Goal: Task Accomplishment & Management: Complete application form

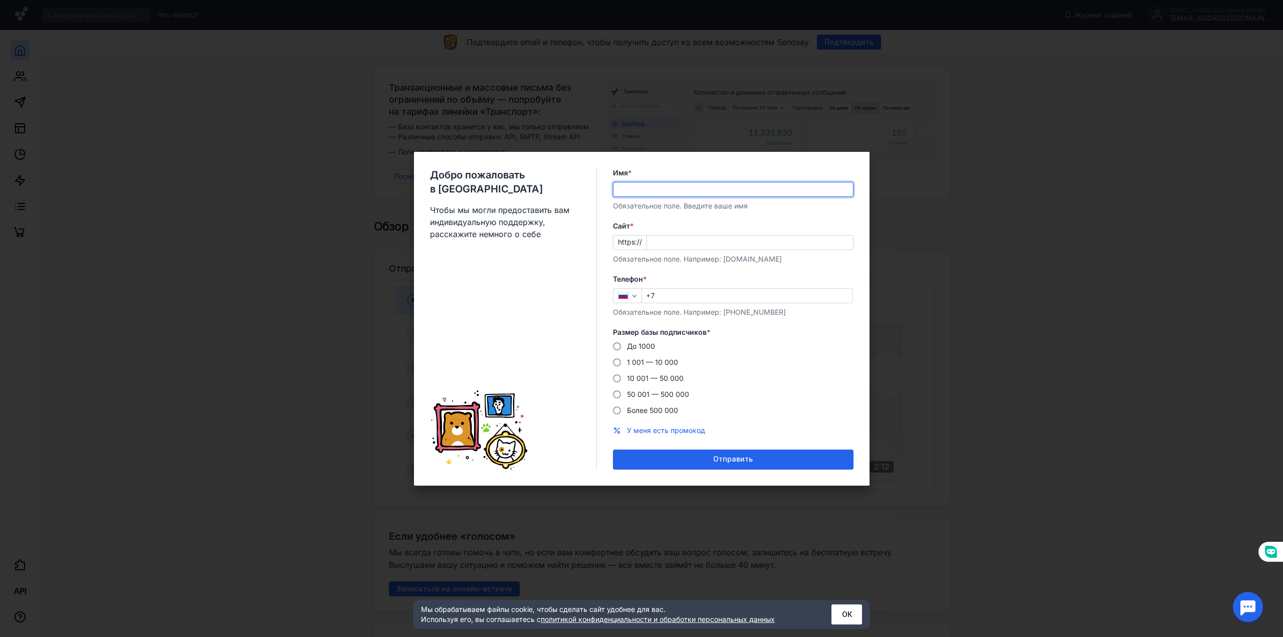
click at [670, 190] on input "Имя *" at bounding box center [734, 189] width 240 height 14
type input "[PERSON_NAME]"
click at [656, 242] on input "Cайт *" at bounding box center [750, 243] width 206 height 14
type input "[DOMAIN_NAME]"
click at [673, 294] on input "+7" at bounding box center [747, 296] width 211 height 14
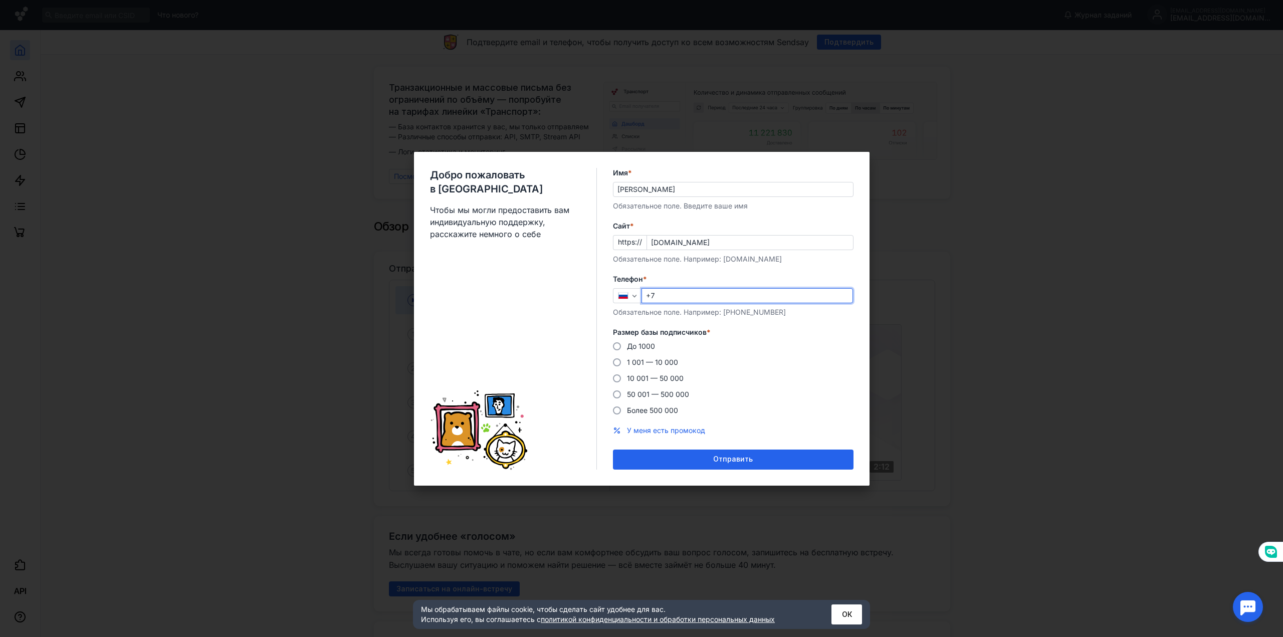
type input "[PHONE_NUMBER]"
click at [614, 347] on span at bounding box center [617, 346] width 8 height 8
click at [0, 0] on input "До 1000" at bounding box center [0, 0] width 0 height 0
click at [736, 461] on span "Отправить" at bounding box center [733, 459] width 40 height 9
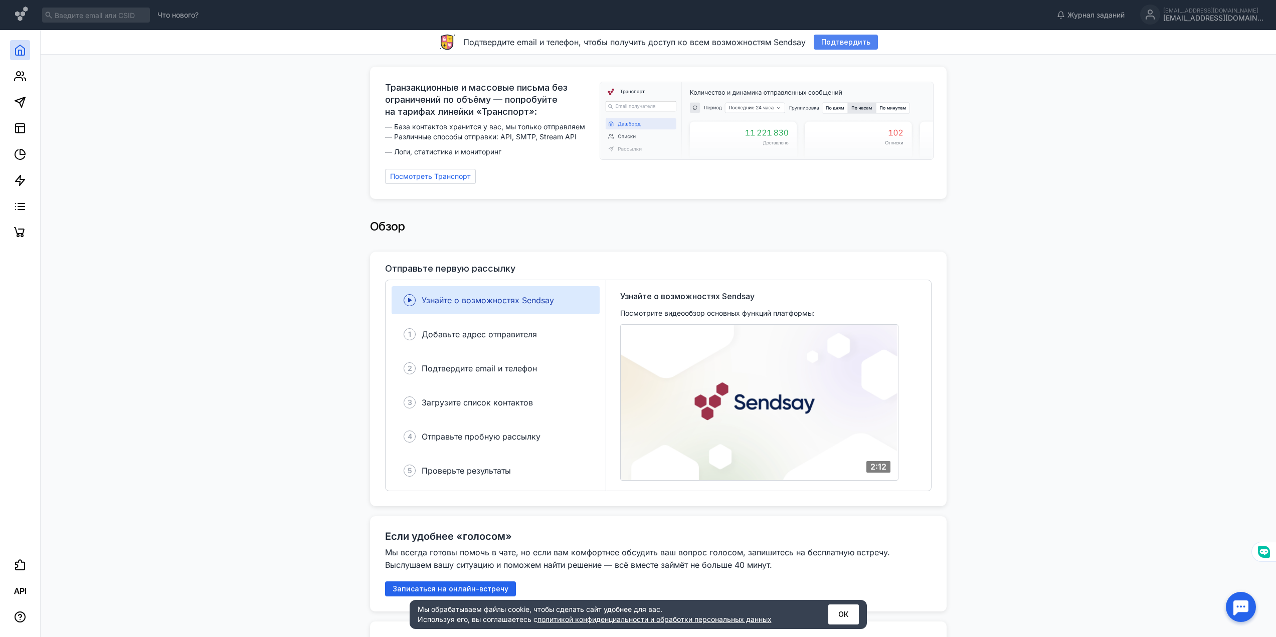
click at [848, 43] on span "Подтвердить" at bounding box center [845, 42] width 49 height 9
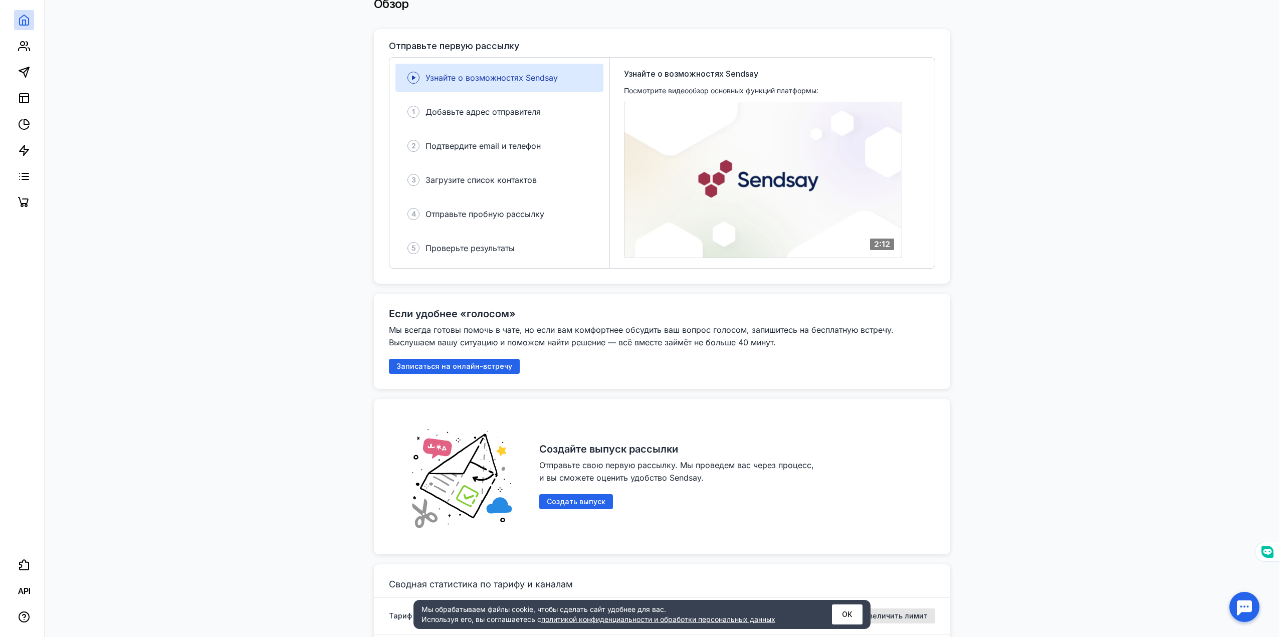
scroll to position [251, 0]
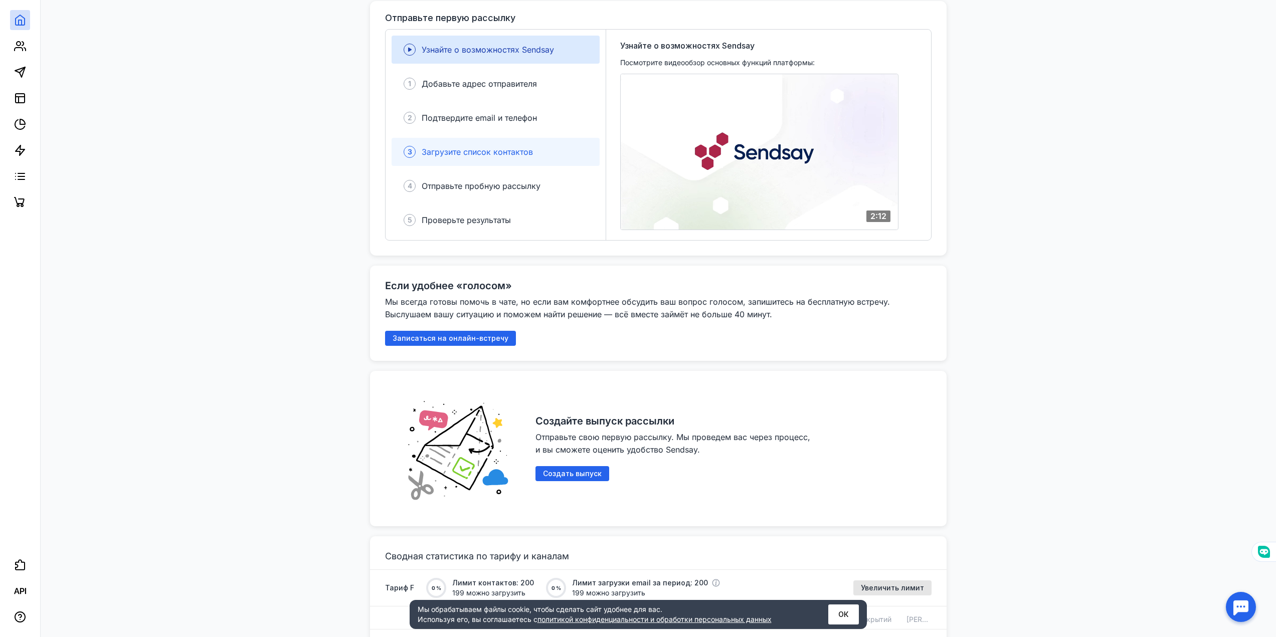
click at [498, 150] on span "Загрузите список контактов" at bounding box center [477, 152] width 111 height 10
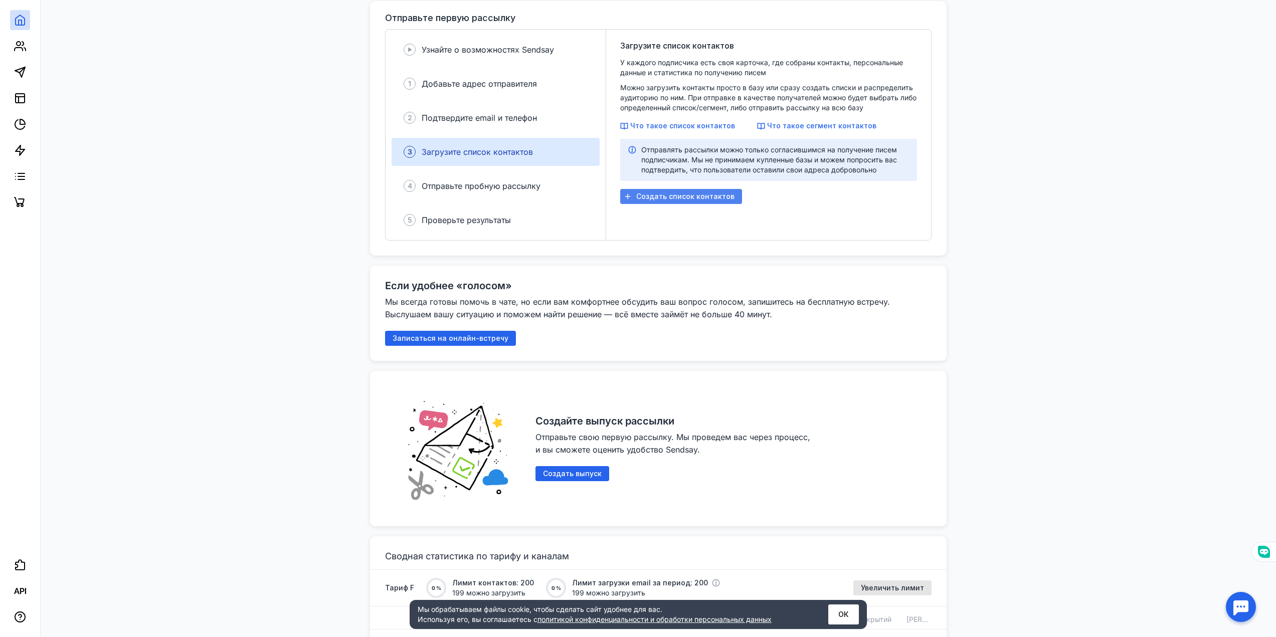
click at [651, 192] on span "Создать список контактов" at bounding box center [685, 196] width 98 height 9
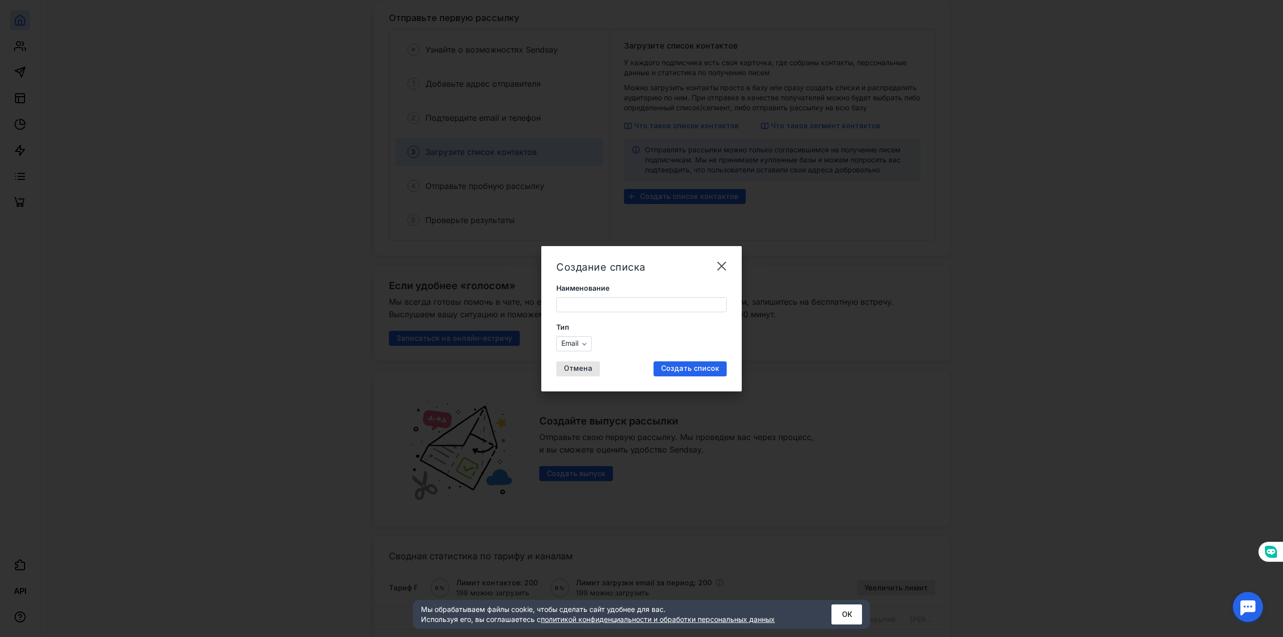
click at [595, 308] on input "Наименование" at bounding box center [641, 305] width 169 height 14
type input "R"
type input "Клиенты под поддержкой"
click at [677, 367] on span "Создать список" at bounding box center [690, 368] width 58 height 9
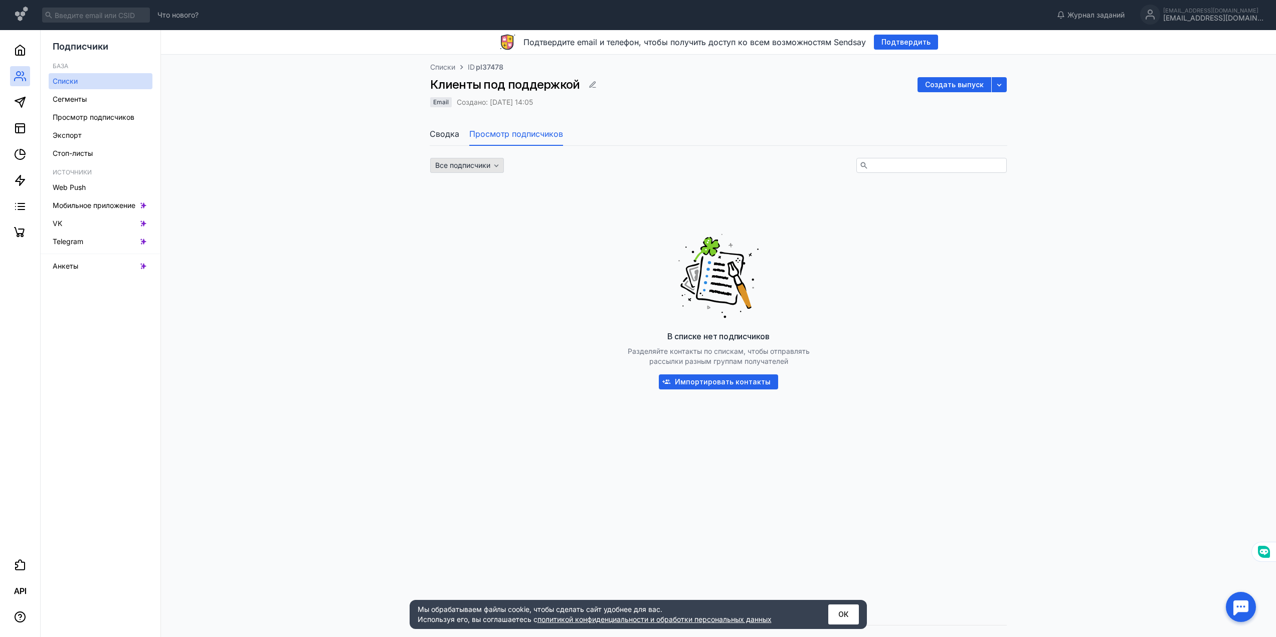
click at [463, 163] on span "Все подписчики" at bounding box center [462, 165] width 55 height 9
click at [635, 187] on div "В списке нет подписчиков Разделяйте контакты по спискам, чтобы отправлять рассы…" at bounding box center [718, 308] width 576 height 251
click at [885, 167] on input "text" at bounding box center [931, 165] width 149 height 14
click at [724, 192] on div "В списке нет подписчиков Разделяйте контакты по спискам, чтобы отправлять рассы…" at bounding box center [718, 308] width 576 height 251
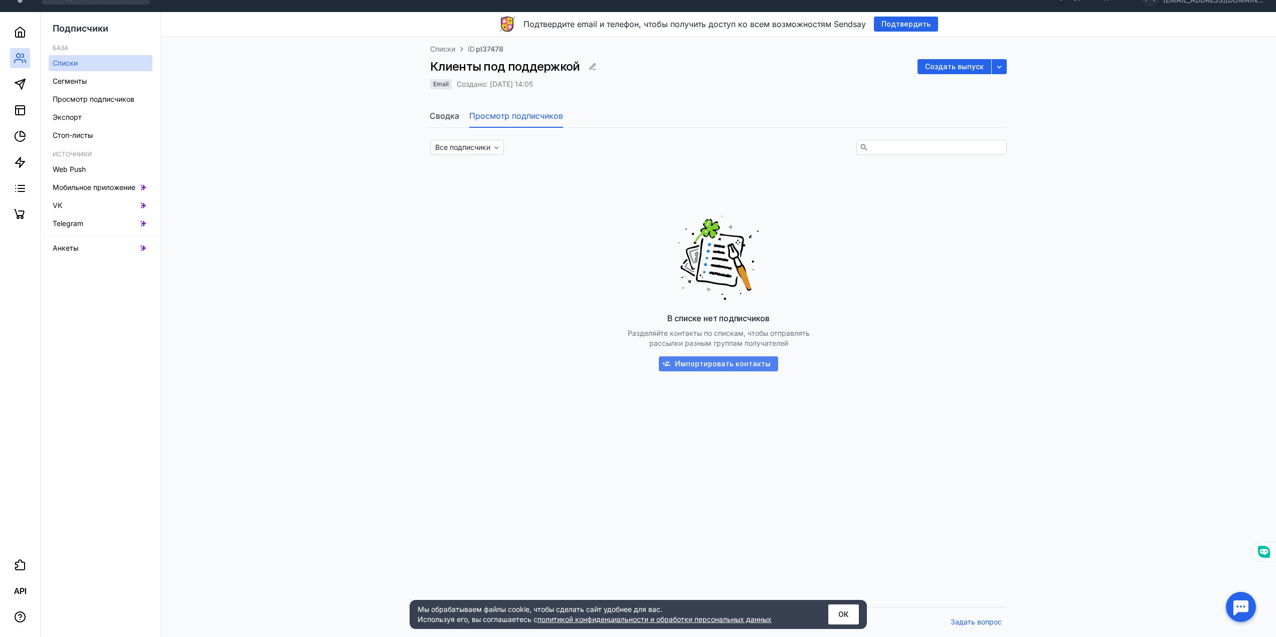
click at [696, 365] on span "Импортировать контакты" at bounding box center [723, 364] width 96 height 9
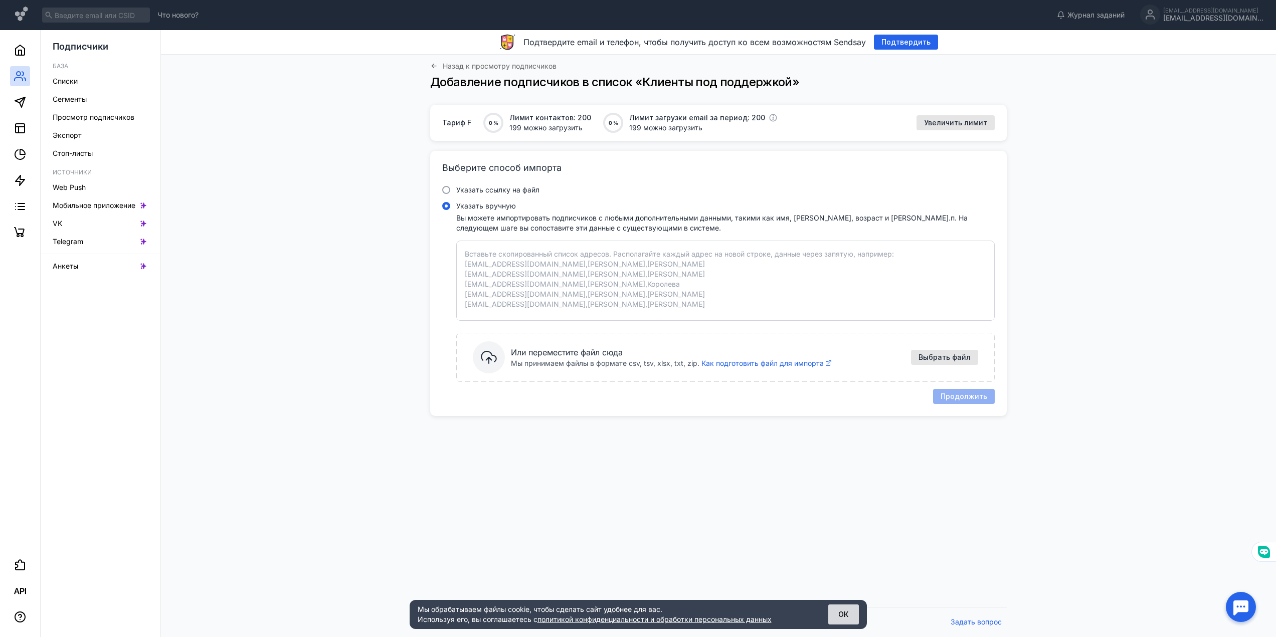
click at [840, 616] on button "ОК" at bounding box center [843, 615] width 31 height 20
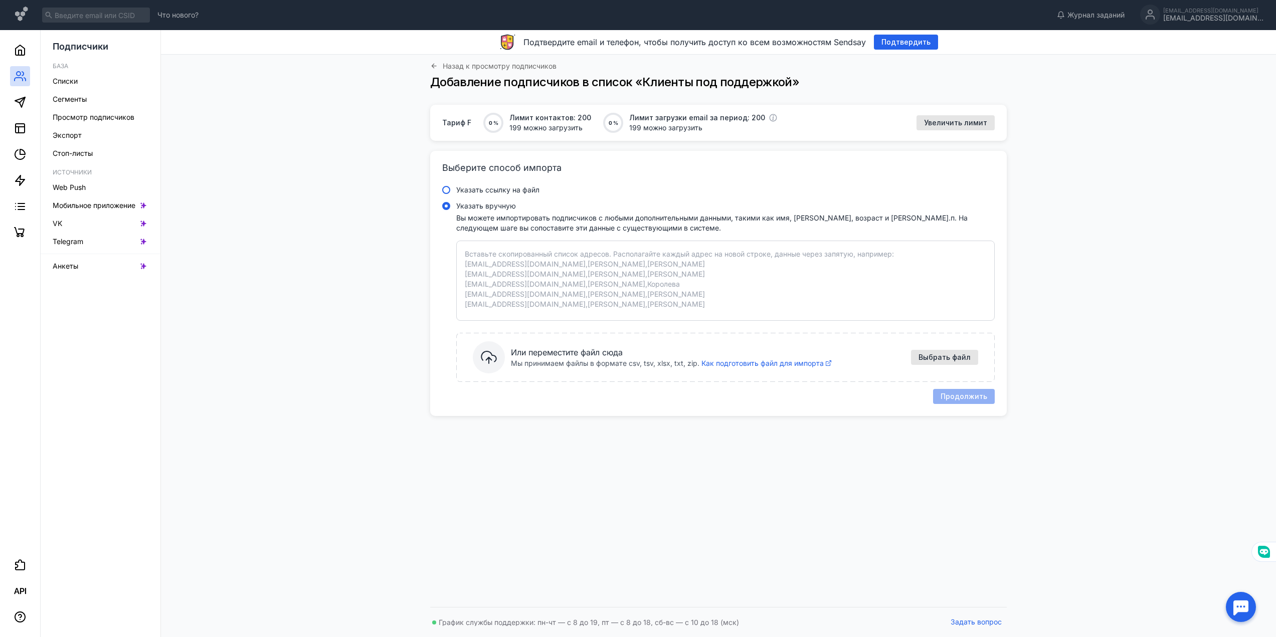
click at [485, 190] on span "Указать ссылку на файл" at bounding box center [497, 189] width 83 height 9
click at [0, 0] on input "Указать ссылку на файл" at bounding box center [0, 0] width 0 height 0
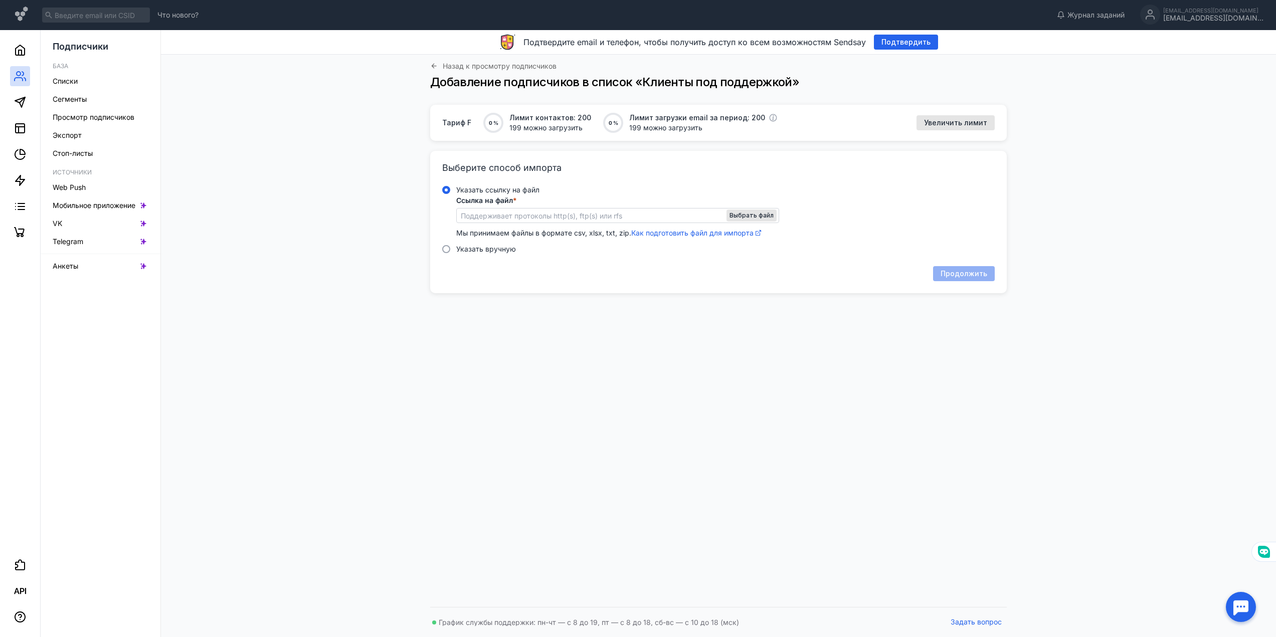
click at [374, 406] on div "Тариф F 0 % Лимит контактов: 200 199 можно загрузить 0 % Лимит загрузки email з…" at bounding box center [718, 353] width 1095 height 497
click at [913, 42] on span "Подтвердить" at bounding box center [905, 42] width 49 height 9
click at [295, 124] on div "Тариф F 0 % Лимит контактов: 200 199 можно загрузить 0 % Лимит загрузки email з…" at bounding box center [718, 353] width 1095 height 497
click at [85, 49] on span "Подписчики" at bounding box center [81, 46] width 56 height 11
click at [1216, 16] on div "[EMAIL_ADDRESS][DOMAIN_NAME]" at bounding box center [1213, 18] width 100 height 9
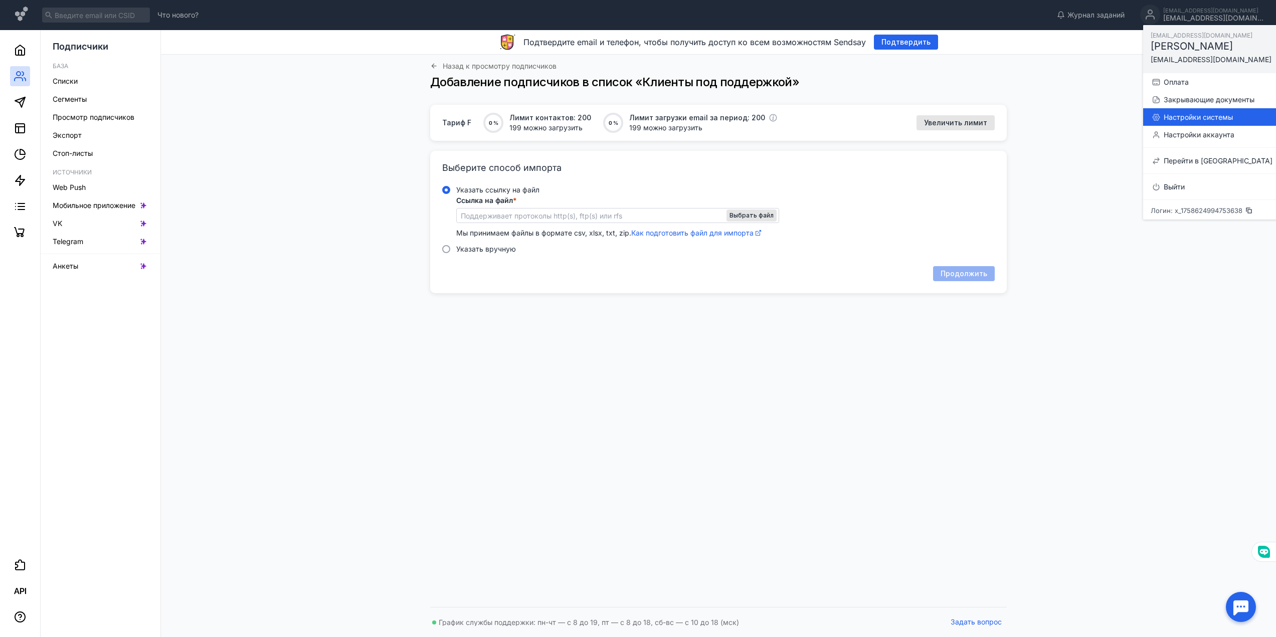
click at [1185, 116] on div "Настройки системы" at bounding box center [1217, 117] width 109 height 10
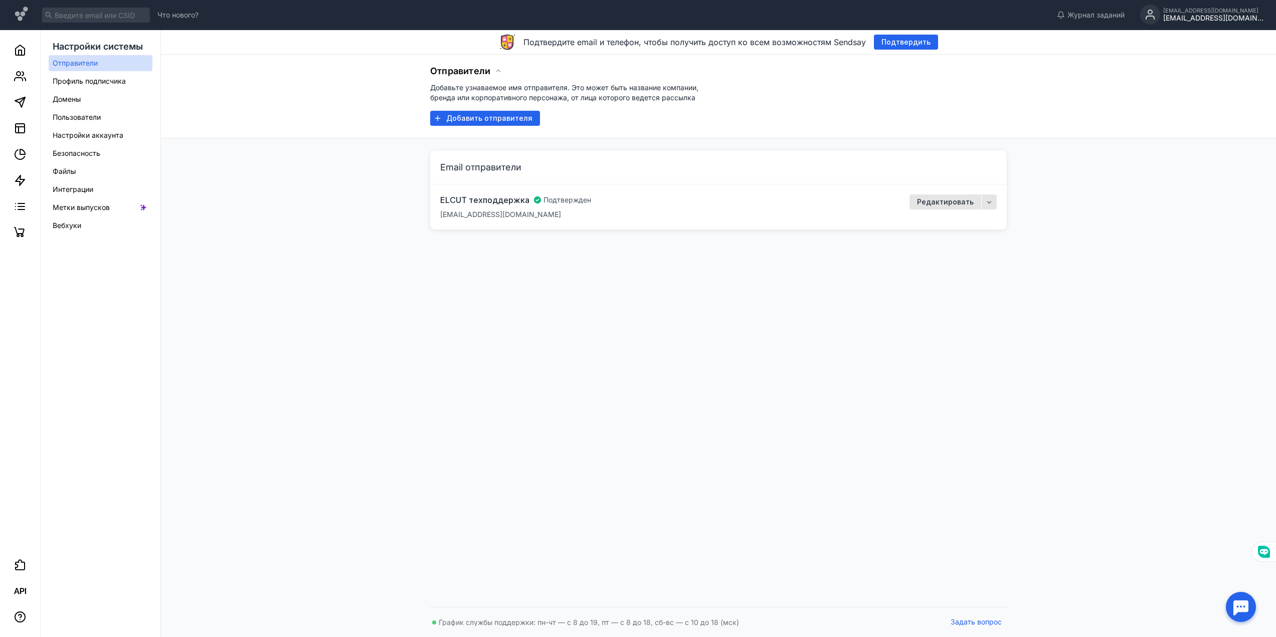
click at [1230, 18] on div "[EMAIL_ADDRESS][DOMAIN_NAME]" at bounding box center [1213, 18] width 100 height 9
